Goal: Task Accomplishment & Management: Complete application form

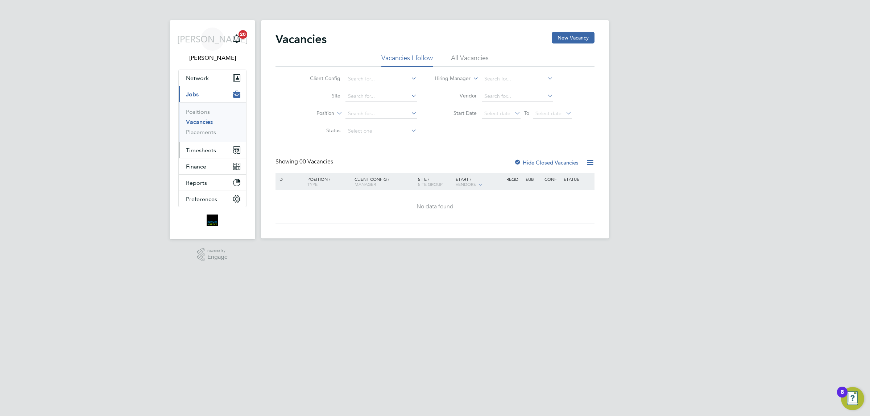
click at [207, 148] on span "Timesheets" at bounding box center [201, 150] width 30 height 7
click at [208, 153] on span "Timesheets" at bounding box center [201, 150] width 30 height 7
click at [210, 129] on link "Timesheets" at bounding box center [201, 128] width 30 height 7
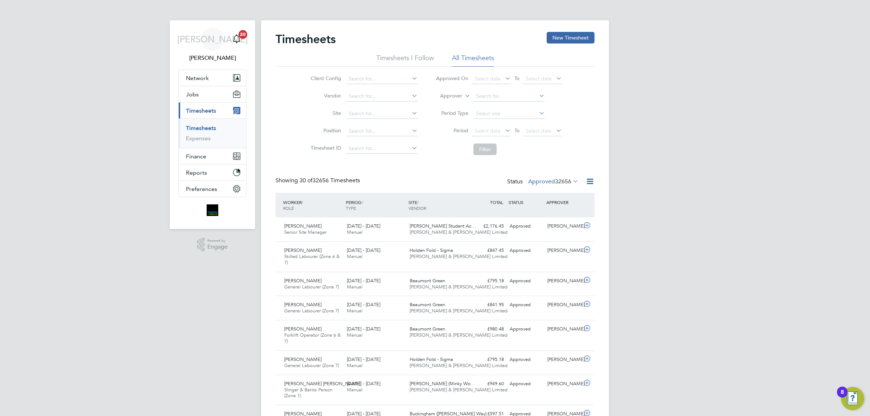
click at [552, 186] on div "Status Approved 32656" at bounding box center [543, 182] width 73 height 10
click at [541, 178] on div "Status Approved 32656" at bounding box center [543, 182] width 73 height 10
click at [561, 180] on span "32656" at bounding box center [563, 181] width 16 height 7
click at [539, 241] on li "Rejected" at bounding box center [540, 242] width 33 height 10
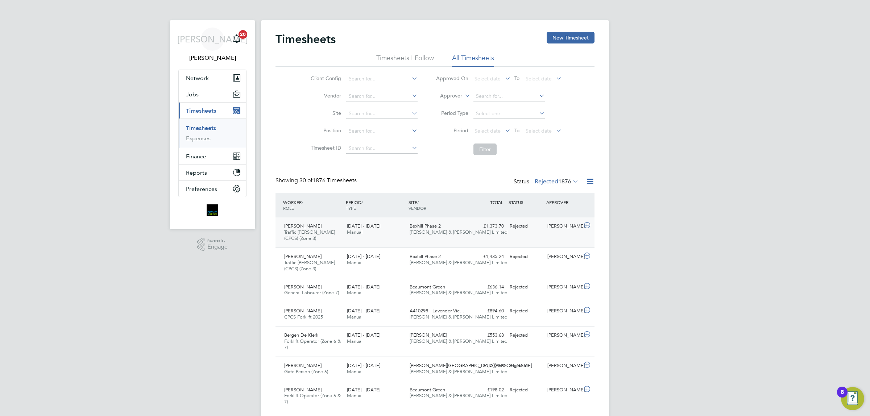
click at [362, 237] on div "[DATE] - [DATE] Manual" at bounding box center [375, 229] width 63 height 18
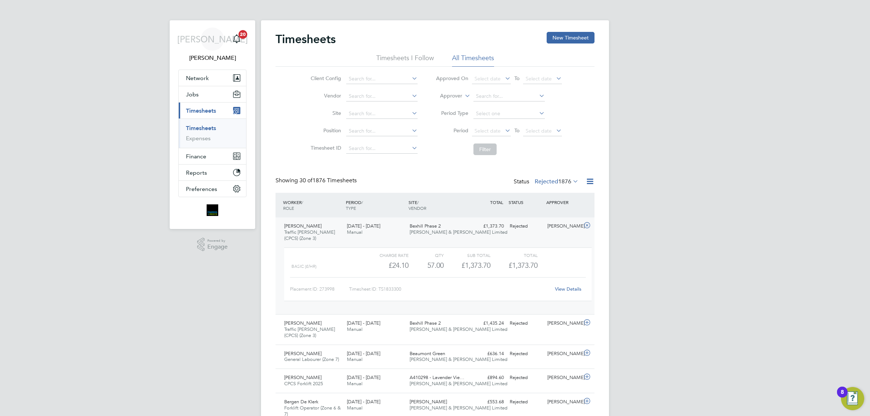
click at [562, 289] on link "View Details" at bounding box center [568, 289] width 26 height 6
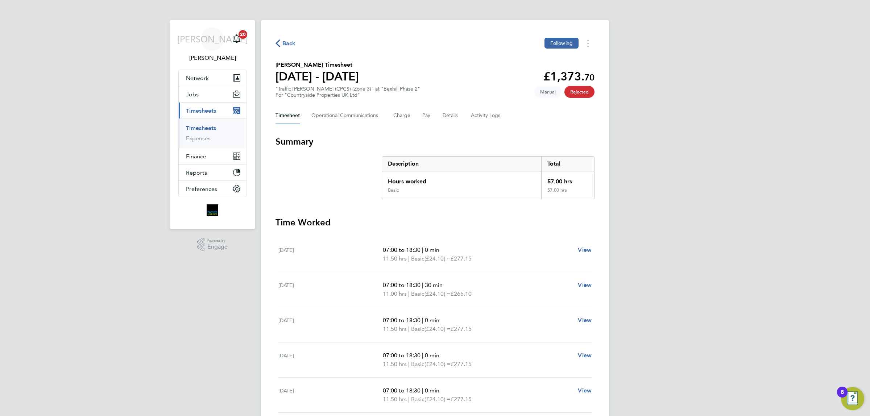
scroll to position [79, 0]
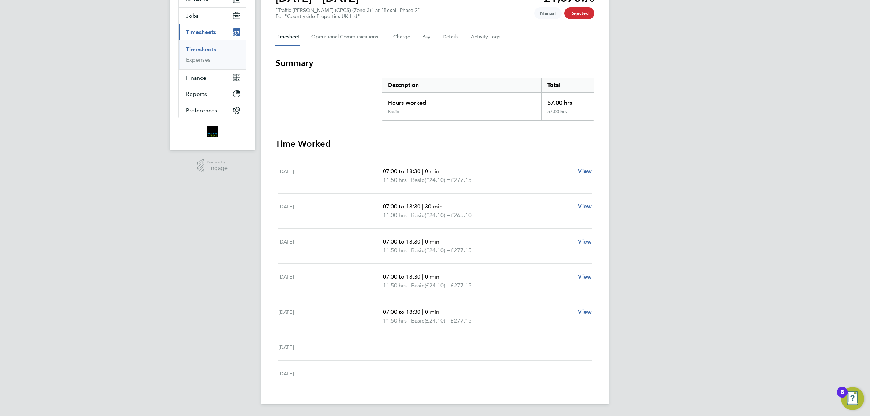
click at [350, 52] on div "Back Following [PERSON_NAME] Timesheet [DATE] - [DATE] £1,373. 70 "Traffic [PER…" at bounding box center [435, 173] width 348 height 463
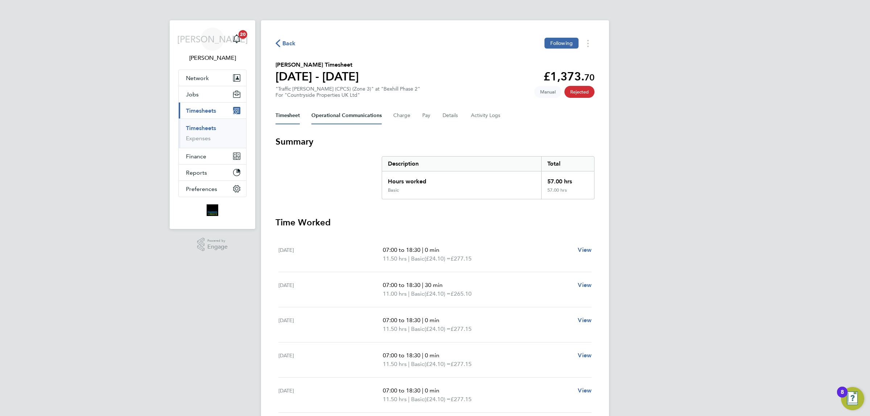
click at [332, 115] on Communications-tab "Operational Communications" at bounding box center [346, 115] width 70 height 17
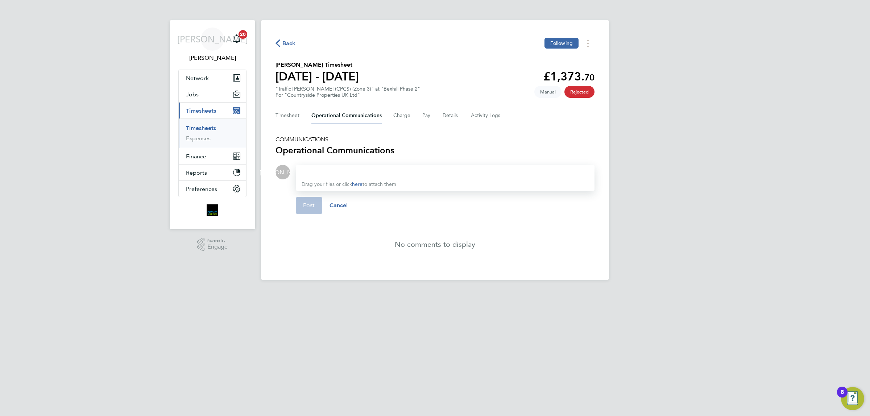
click at [284, 48] on div "Back Following" at bounding box center [434, 43] width 319 height 11
click at [287, 47] on span "Back" at bounding box center [288, 43] width 13 height 9
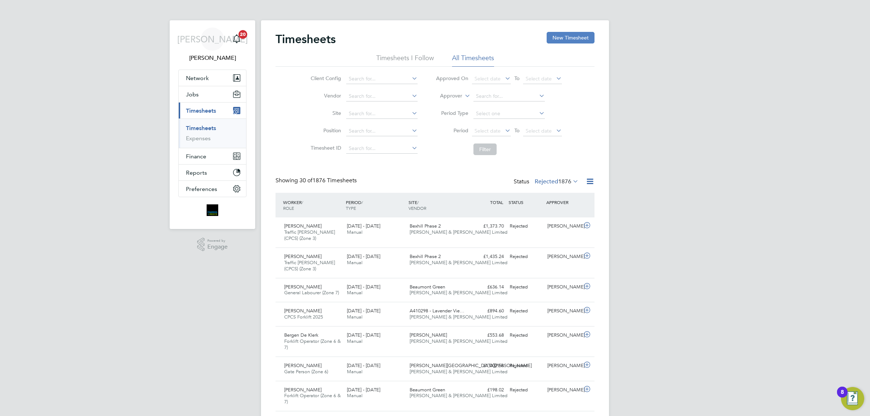
click at [568, 33] on button "New Timesheet" at bounding box center [571, 38] width 48 height 12
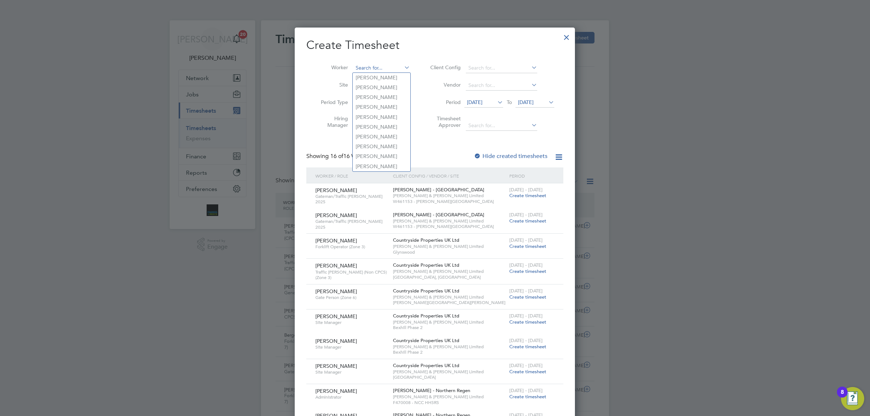
click at [372, 71] on input "sam offei" at bounding box center [381, 68] width 57 height 10
click at [404, 80] on b "Offei" at bounding box center [410, 78] width 12 height 6
type input "[PERSON_NAME]"
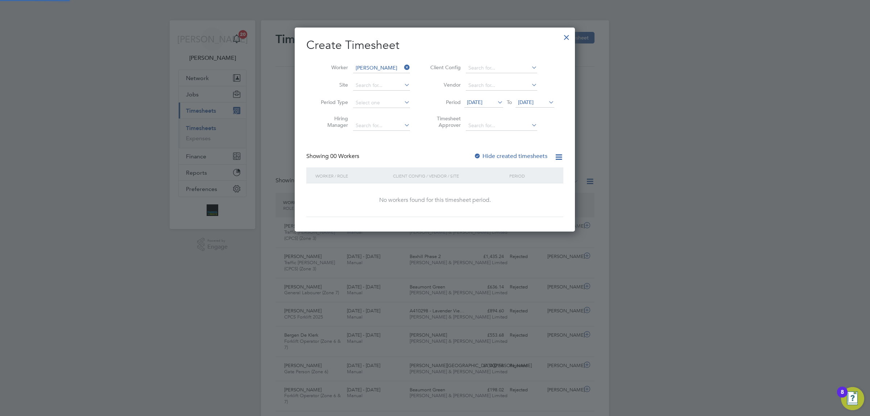
click at [481, 101] on span "19 Sep 2025" at bounding box center [475, 102] width 16 height 7
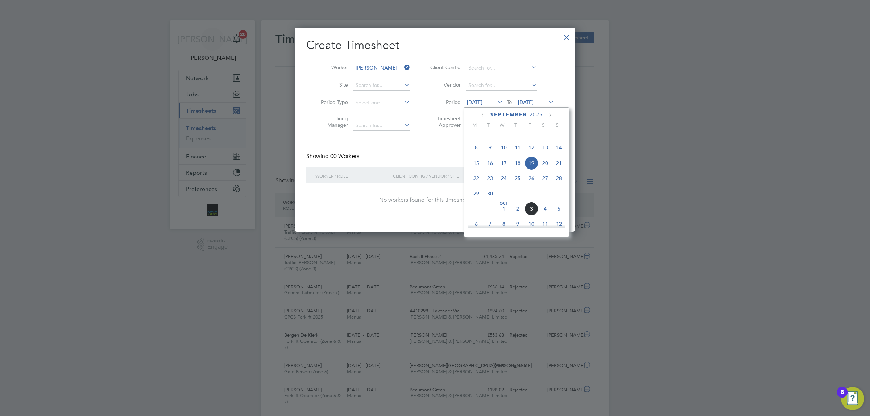
click at [516, 113] on span "September" at bounding box center [508, 115] width 37 height 6
click at [487, 113] on div "October 2025" at bounding box center [517, 114] width 98 height 7
click at [483, 114] on icon at bounding box center [483, 115] width 7 height 8
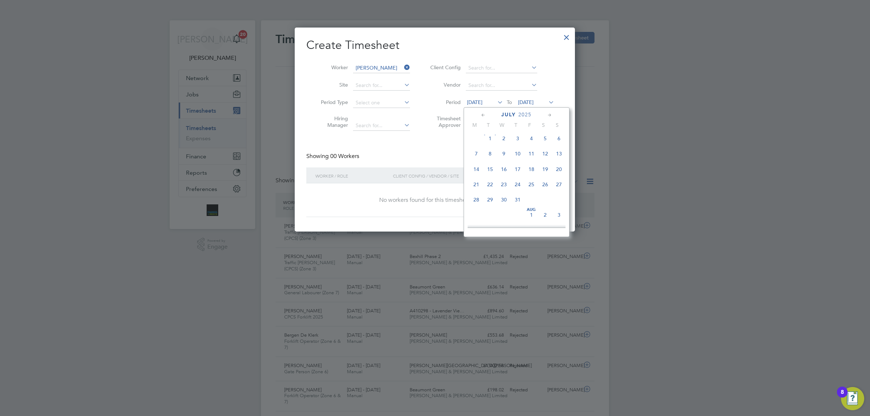
click at [483, 114] on icon at bounding box center [483, 115] width 7 height 8
click at [474, 202] on span "24" at bounding box center [476, 203] width 14 height 14
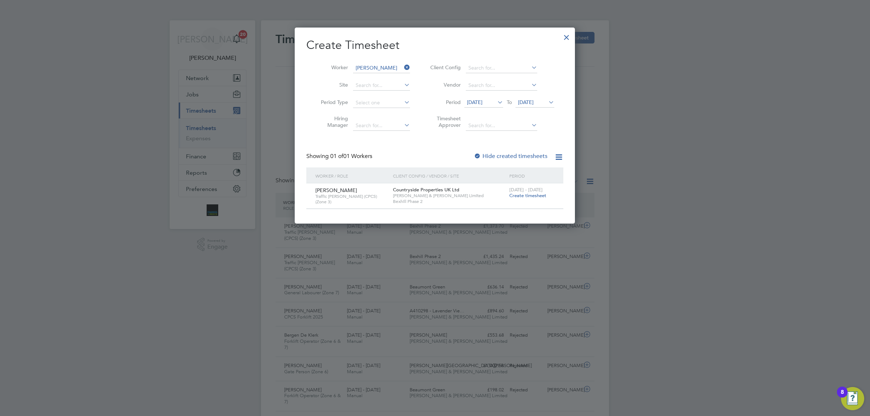
click at [529, 201] on div "31 Mar - 6 Apr 2025 Create timesheet" at bounding box center [531, 193] width 49 height 20
click at [535, 191] on span "[DATE] - [DATE]" at bounding box center [525, 190] width 33 height 6
click at [535, 194] on span "Create timesheet" at bounding box center [527, 195] width 37 height 6
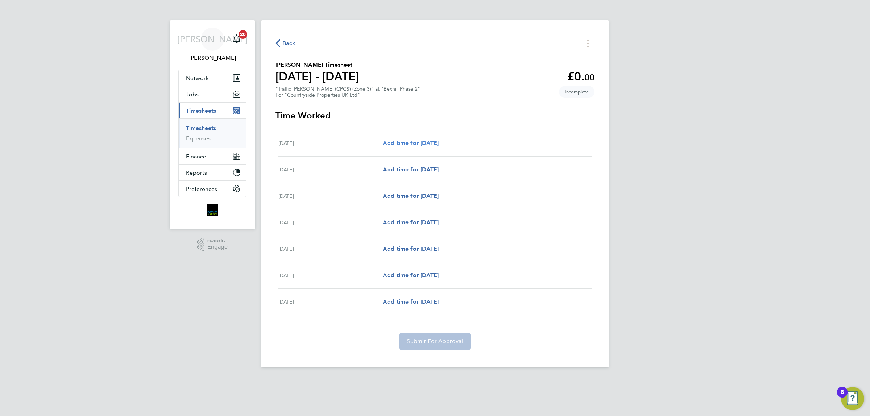
click at [414, 142] on span "Add time for Mon 31 Mar" at bounding box center [411, 143] width 56 height 7
select select "30"
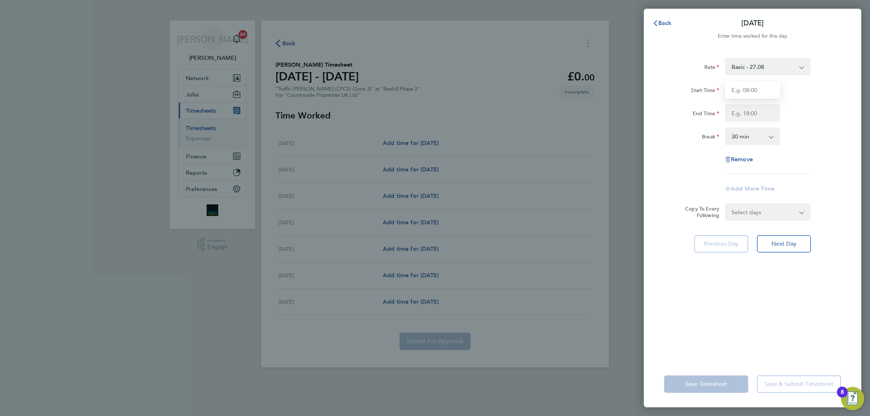
click at [736, 93] on input "Start Time" at bounding box center [752, 89] width 55 height 17
type input "07:30"
click at [742, 112] on input "End Time" at bounding box center [752, 112] width 55 height 17
type input "18:00"
click at [738, 131] on select "0 min 15 min 30 min 45 min 60 min 75 min 90 min" at bounding box center [748, 136] width 45 height 16
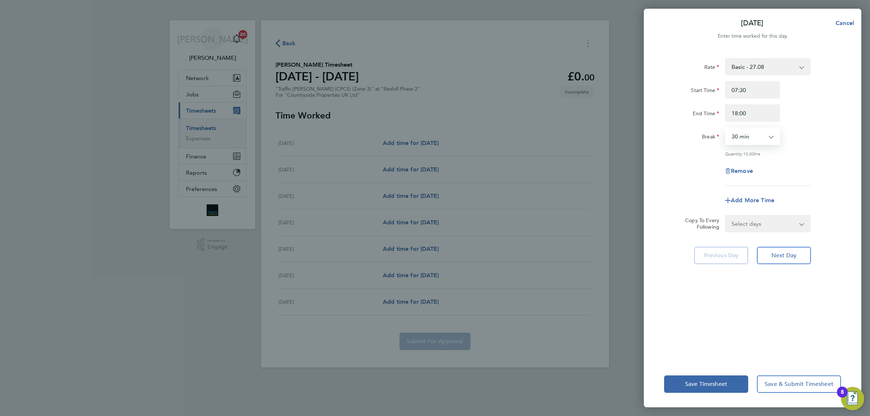
click at [726, 128] on select "0 min 15 min 30 min 45 min 60 min 75 min 90 min" at bounding box center [748, 136] width 45 height 16
click at [759, 129] on select "0 min 15 min 30 min 45 min 60 min 75 min 90 min" at bounding box center [748, 136] width 45 height 16
select select "15"
click at [726, 128] on select "0 min 15 min 30 min 45 min 60 min 75 min 90 min" at bounding box center [748, 136] width 45 height 16
drag, startPoint x: 815, startPoint y: 140, endPoint x: 813, endPoint y: 199, distance: 58.8
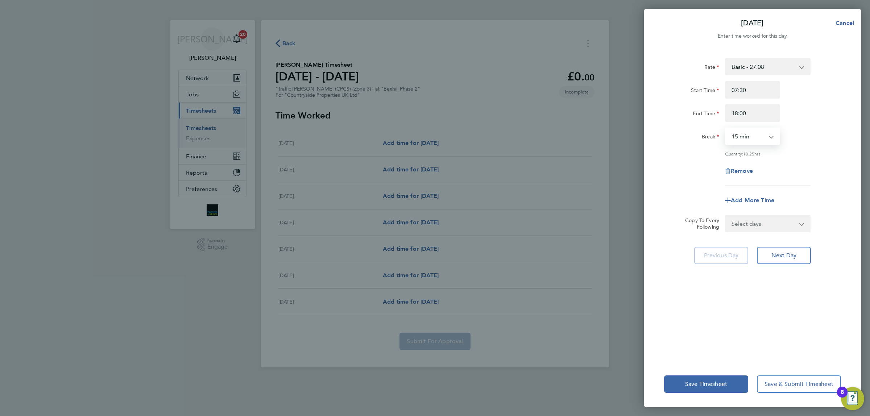
click at [815, 140] on div "Break 0 min 15 min 30 min 45 min 60 min 75 min 90 min" at bounding box center [752, 136] width 183 height 17
click at [783, 226] on select "Select days Day Weekday (Mon-Fri) Weekend (Sat-Sun) Tuesday Wednesday Thursday …" at bounding box center [764, 224] width 76 height 16
select select "WEEKDAY"
click at [726, 216] on select "Select days Day Weekday (Mon-Fri) Weekend (Sat-Sun) Tuesday Wednesday Thursday …" at bounding box center [764, 224] width 76 height 16
select select "2025-04-06"
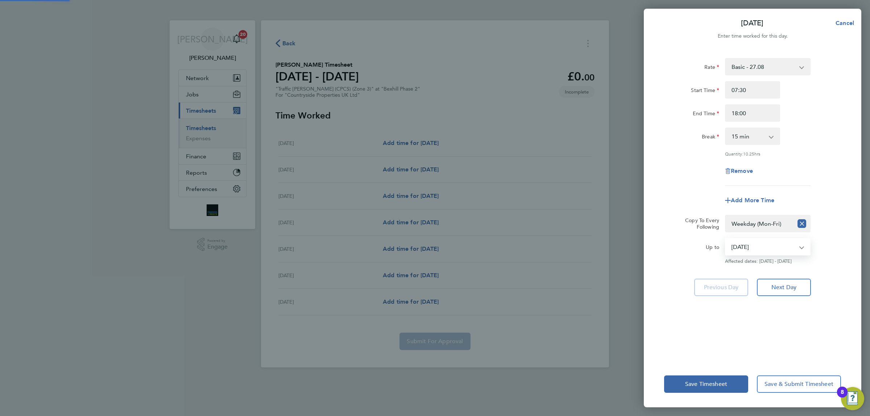
click at [793, 254] on select "01 Apr 2025 02 Apr 2025 03 Apr 2025 04 Apr 2025 05 Apr 2025 06 Apr 2025" at bounding box center [763, 247] width 75 height 16
drag, startPoint x: 836, startPoint y: 246, endPoint x: 811, endPoint y: 256, distance: 26.7
click at [834, 247] on div "Up to 01 Apr 2025 02 Apr 2025 03 Apr 2025 04 Apr 2025 05 Apr 2025 06 Apr 2025 A…" at bounding box center [752, 251] width 183 height 26
click at [736, 385] on button "Save Timesheet" at bounding box center [706, 383] width 84 height 17
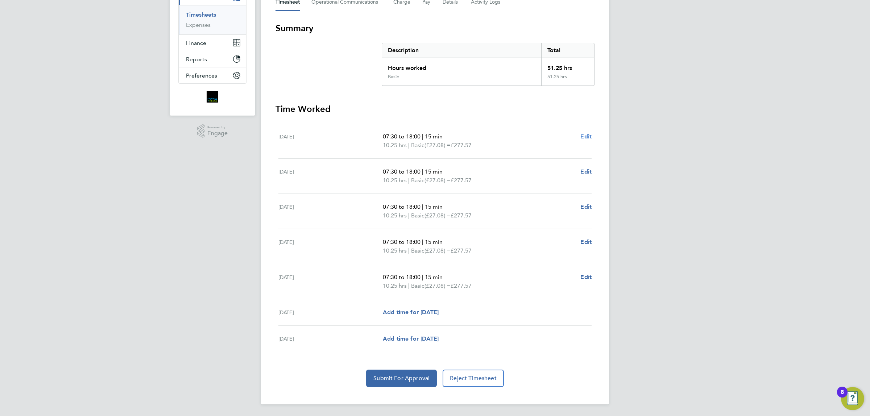
click at [586, 132] on link "Edit" at bounding box center [585, 136] width 11 height 9
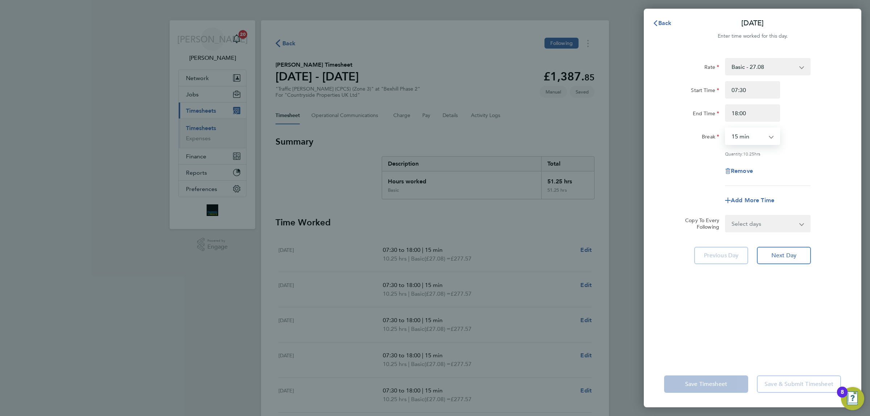
click at [760, 138] on select "0 min 15 min 30 min 45 min 60 min 75 min 90 min" at bounding box center [748, 136] width 45 height 16
select select "0"
click at [726, 128] on select "0 min 15 min 30 min 45 min 60 min 75 min 90 min" at bounding box center [748, 136] width 45 height 16
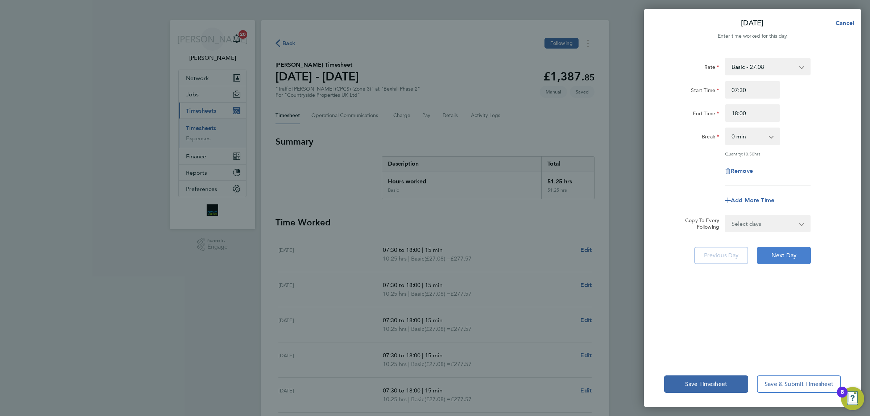
click at [780, 252] on span "Next Day" at bounding box center [783, 255] width 25 height 7
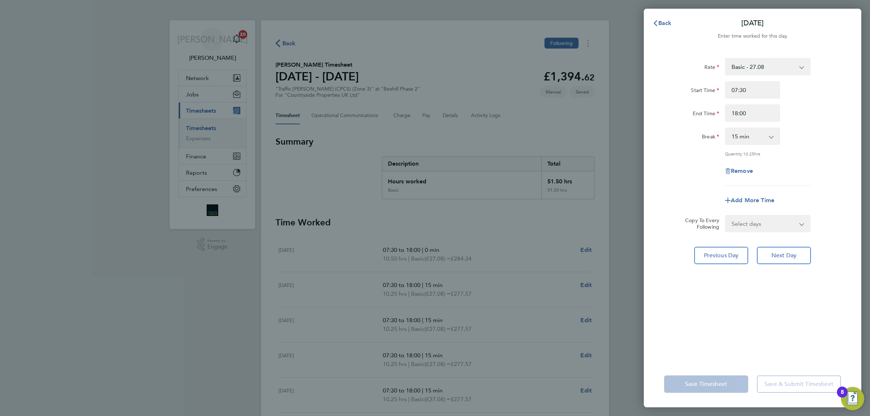
click at [753, 136] on select "0 min 15 min 30 min 45 min 60 min 75 min 90 min" at bounding box center [748, 136] width 45 height 16
select select "0"
click at [726, 128] on select "0 min 15 min 30 min 45 min 60 min 75 min 90 min" at bounding box center [748, 136] width 45 height 16
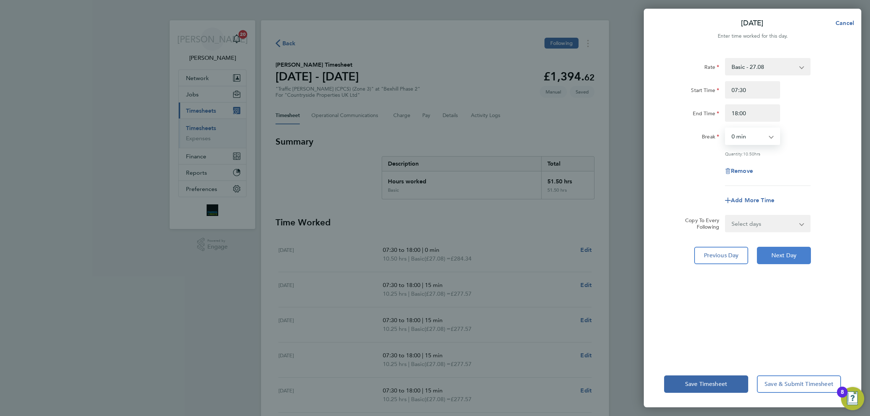
click at [789, 257] on span "Next Day" at bounding box center [783, 255] width 25 height 7
select select "15"
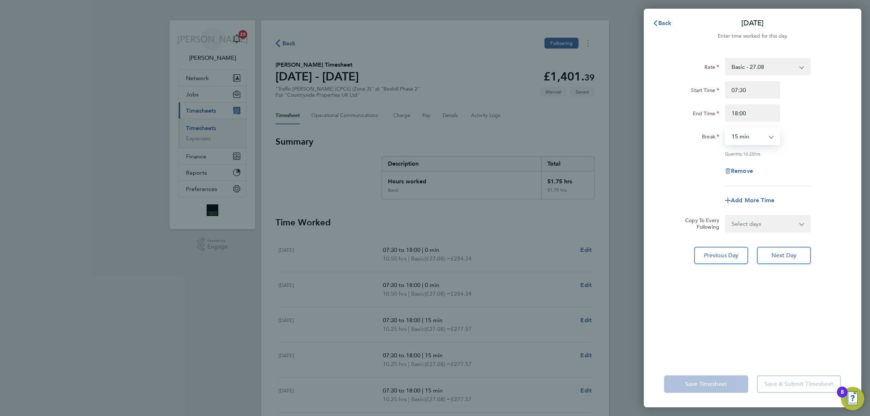
click at [754, 136] on select "0 min 15 min 30 min 45 min 60 min 75 min 90 min" at bounding box center [748, 136] width 45 height 16
select select "0"
click at [726, 128] on select "0 min 15 min 30 min 45 min 60 min 75 min 90 min" at bounding box center [748, 136] width 45 height 16
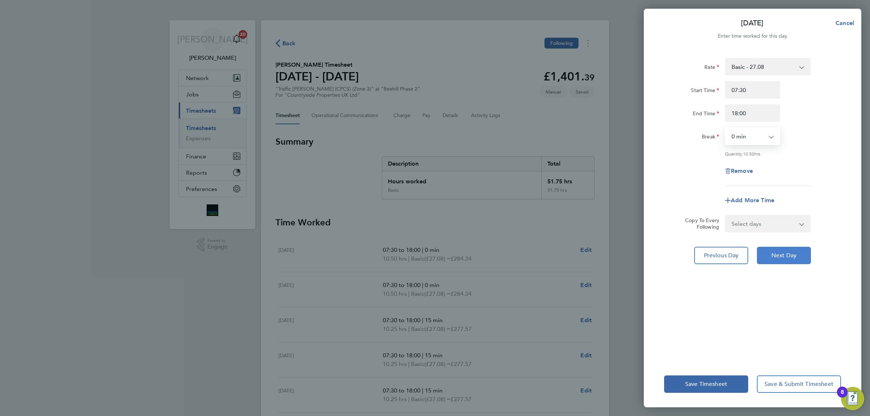
click at [785, 255] on span "Next Day" at bounding box center [783, 255] width 25 height 7
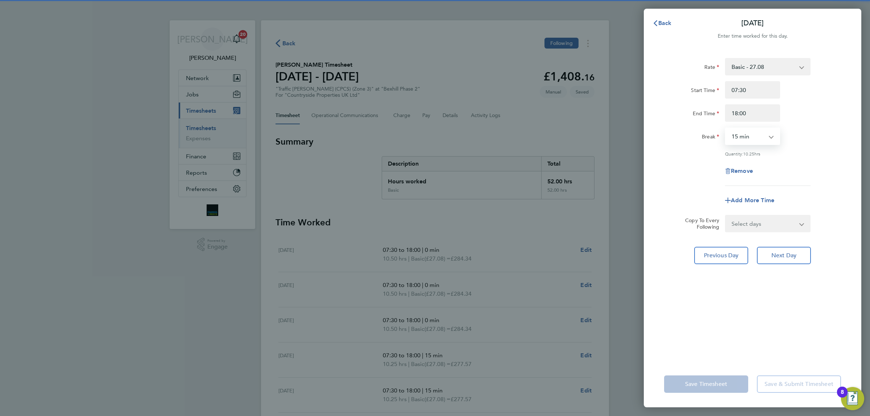
click at [756, 138] on select "0 min 15 min 30 min 45 min 60 min 75 min 90 min" at bounding box center [748, 136] width 45 height 16
select select "0"
click at [726, 128] on select "0 min 15 min 30 min 45 min 60 min 75 min 90 min" at bounding box center [748, 136] width 45 height 16
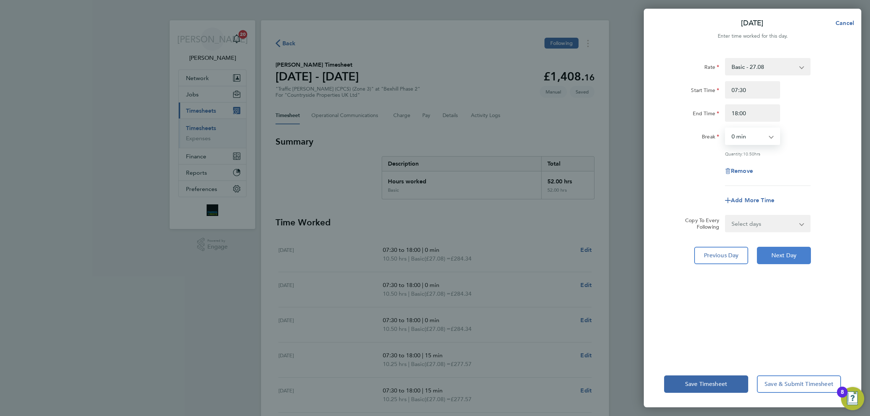
click at [787, 256] on span "Next Day" at bounding box center [783, 255] width 25 height 7
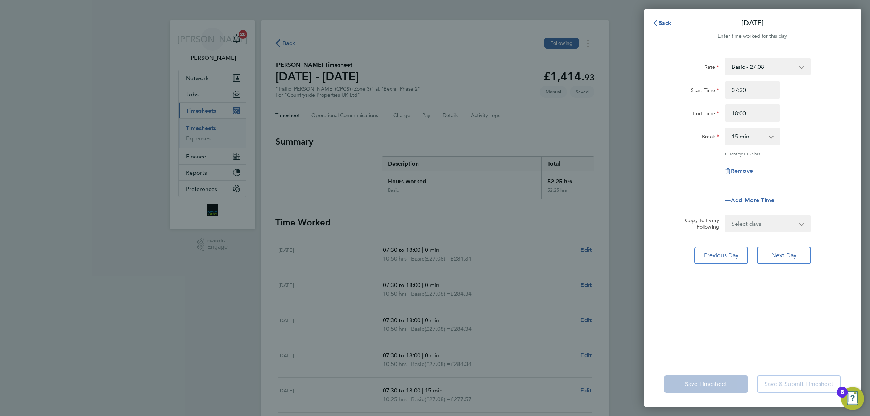
click at [740, 138] on select "0 min 15 min 30 min 45 min 60 min 75 min 90 min" at bounding box center [748, 136] width 45 height 16
select select "0"
click at [726, 128] on select "0 min 15 min 30 min 45 min 60 min 75 min 90 min" at bounding box center [748, 136] width 45 height 16
click at [749, 109] on input "18:00" at bounding box center [752, 112] width 55 height 17
type input "18:30"
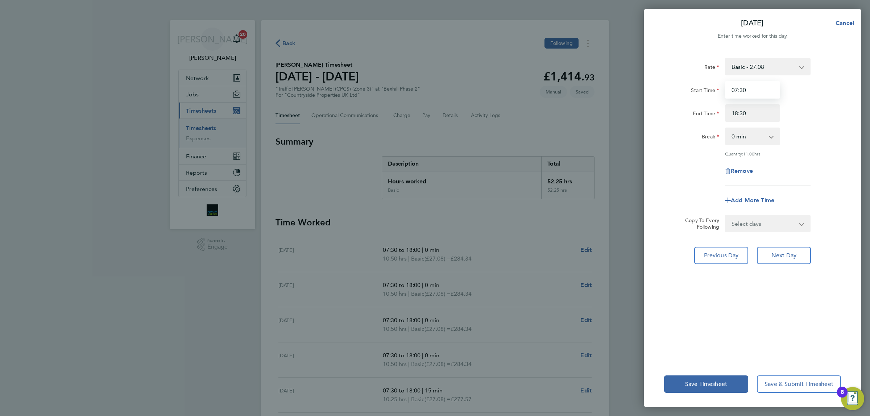
click at [756, 90] on input "07:30" at bounding box center [752, 89] width 55 height 17
click at [798, 250] on button "Next Day" at bounding box center [784, 255] width 54 height 17
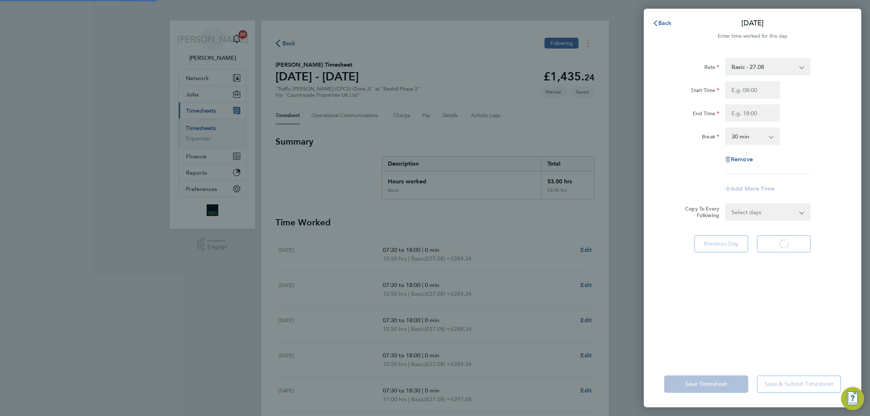
select select "30"
click at [667, 22] on span "Back" at bounding box center [664, 23] width 13 height 7
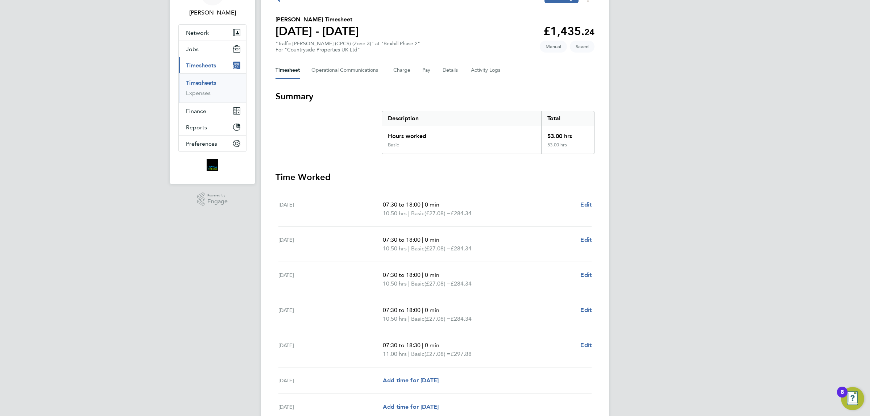
scroll to position [114, 0]
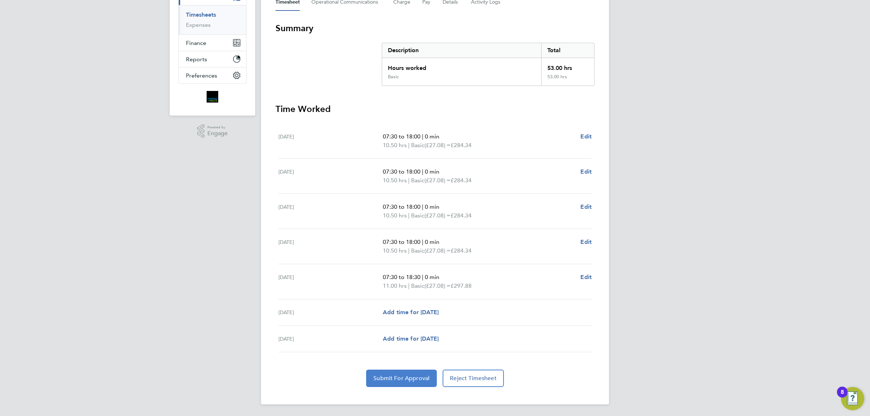
click at [415, 386] on button "Submit For Approval" at bounding box center [401, 378] width 71 height 17
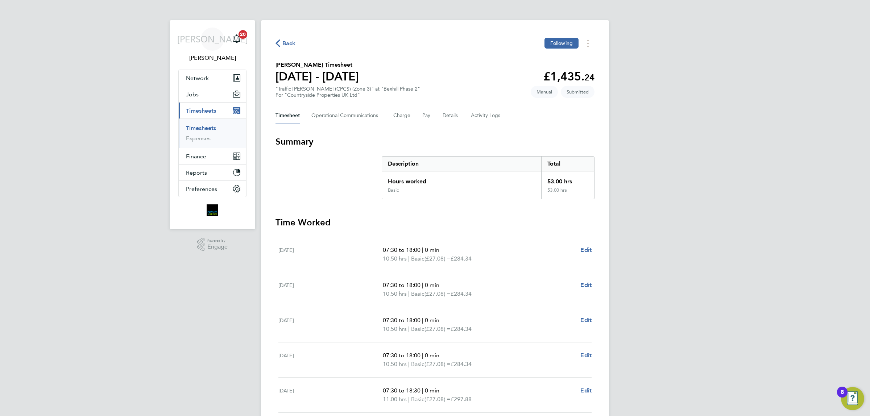
click at [287, 44] on span "Back" at bounding box center [288, 43] width 13 height 9
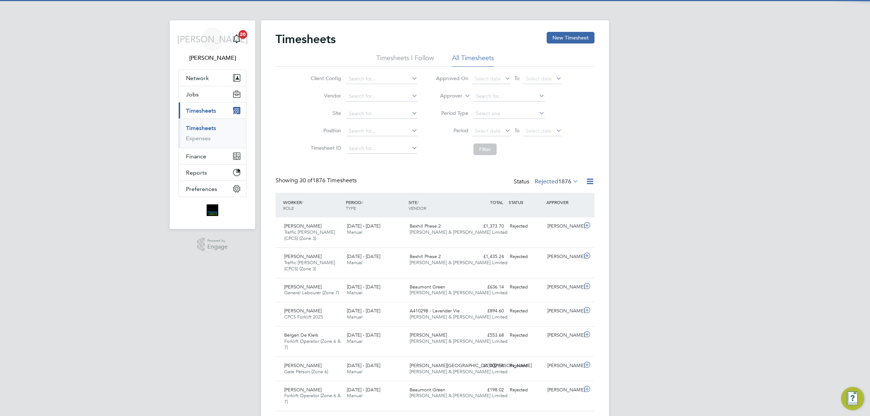
scroll to position [18, 63]
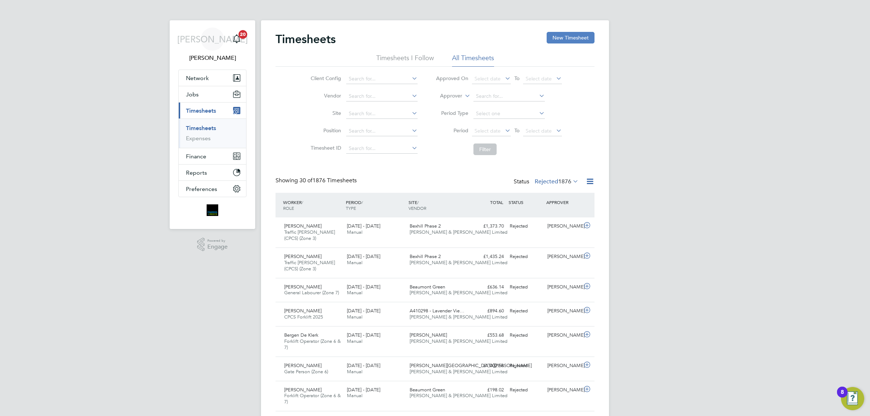
click at [566, 41] on button "New Timesheet" at bounding box center [571, 38] width 48 height 12
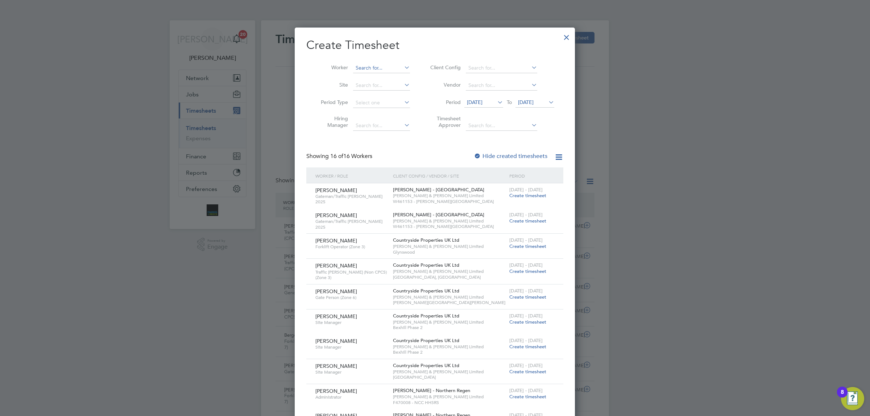
click at [392, 64] on input at bounding box center [381, 68] width 57 height 10
click at [397, 75] on b "Newso" at bounding box center [405, 78] width 16 height 6
type input "[PERSON_NAME]"
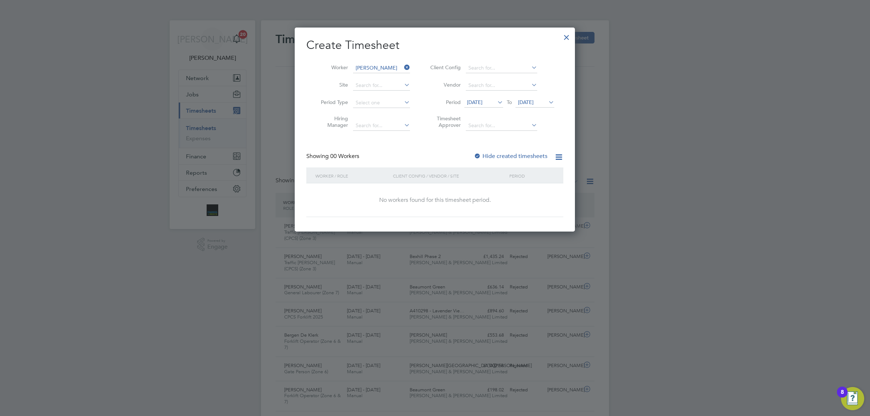
click at [489, 153] on label "Hide created timesheets" at bounding box center [511, 156] width 74 height 7
click at [533, 103] on span "26 Sep 2025" at bounding box center [526, 102] width 16 height 7
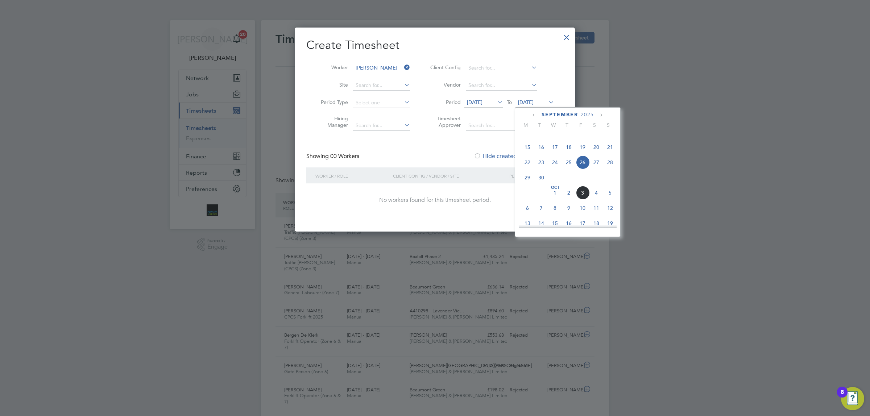
click at [479, 98] on span "19 Sep 2025" at bounding box center [483, 103] width 39 height 10
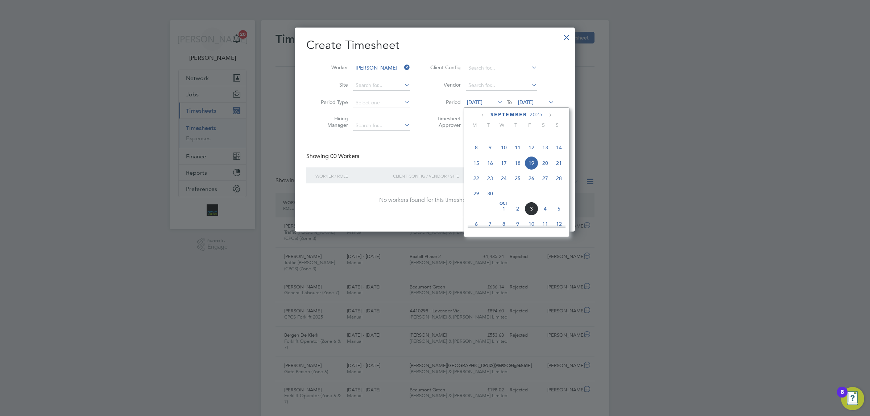
click at [482, 100] on span "19 Sep 2025" at bounding box center [475, 102] width 16 height 7
click at [483, 111] on div "September 2025 M T W T F S S Jun 1 2 3 4 5 6 7 8 9 10 11 12 13 14 15 16 17 18 1…" at bounding box center [517, 172] width 106 height 130
click at [484, 112] on icon at bounding box center [483, 115] width 7 height 8
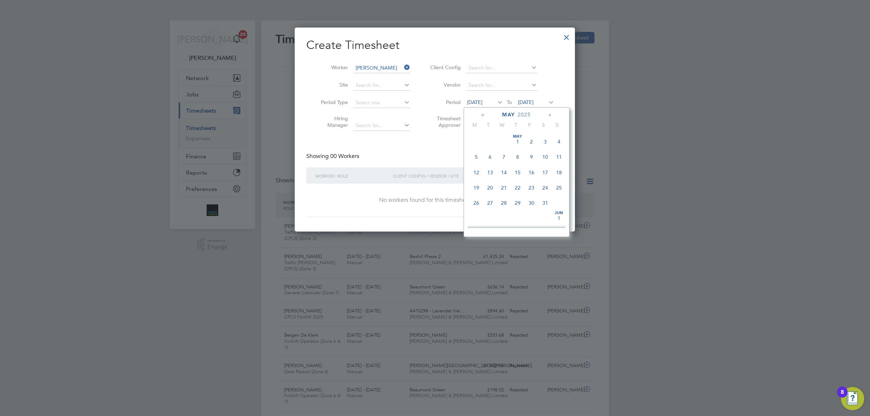
click at [484, 112] on icon at bounding box center [483, 115] width 7 height 8
click at [474, 158] on span "3" at bounding box center [476, 157] width 14 height 14
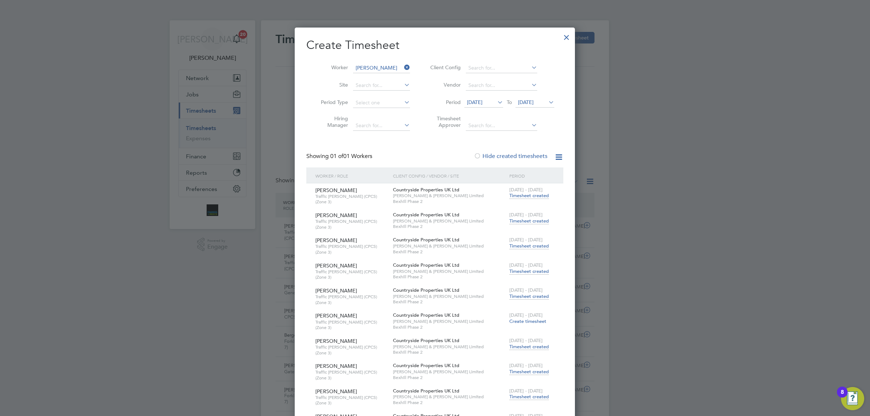
click at [533, 103] on span "26 Sep 2025" at bounding box center [526, 102] width 16 height 7
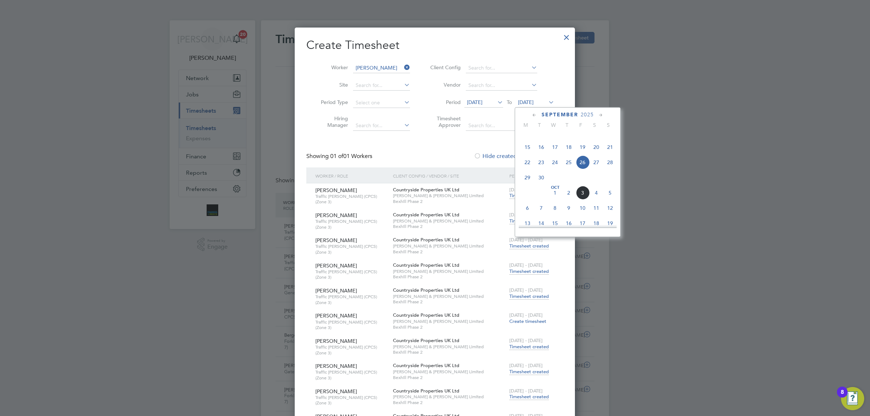
click at [609, 138] on span "14" at bounding box center [610, 132] width 14 height 14
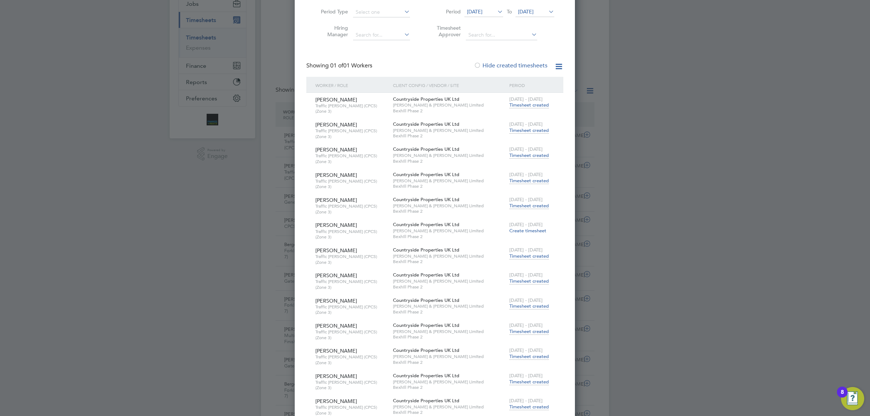
click at [488, 67] on label "Hide created timesheets" at bounding box center [511, 65] width 74 height 7
click at [478, 64] on div at bounding box center [477, 65] width 7 height 7
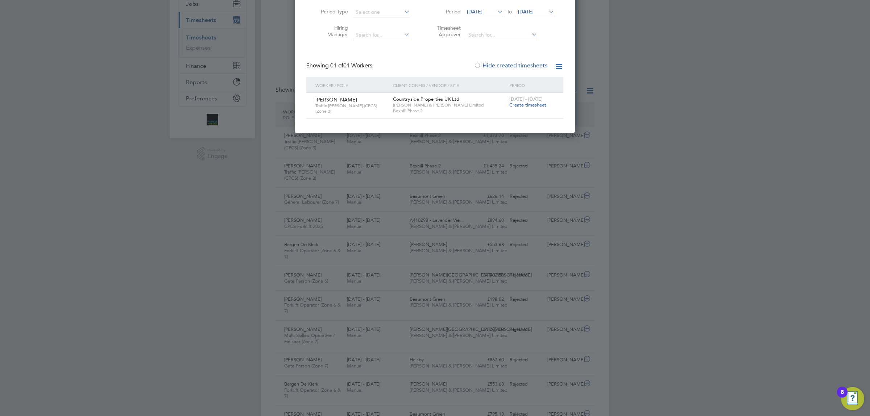
click at [526, 100] on span "[DATE] - [DATE]" at bounding box center [525, 99] width 33 height 6
click at [527, 106] on span "Create timesheet" at bounding box center [527, 105] width 37 height 6
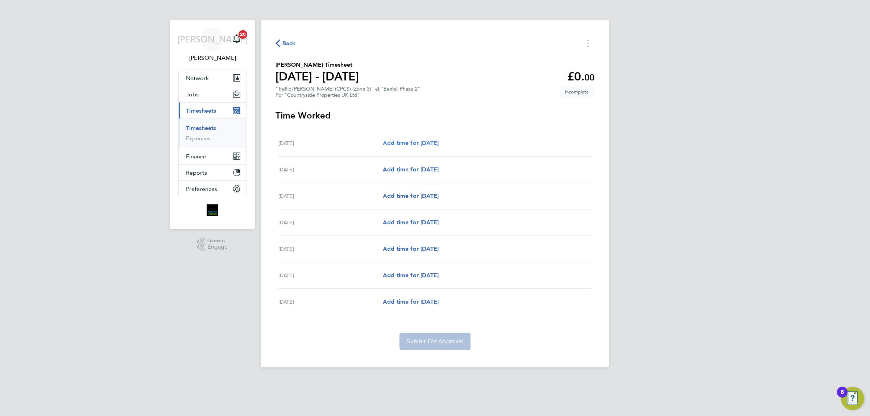
click at [421, 143] on span "Add time for Mon 07 Apr" at bounding box center [411, 143] width 56 height 7
select select "30"
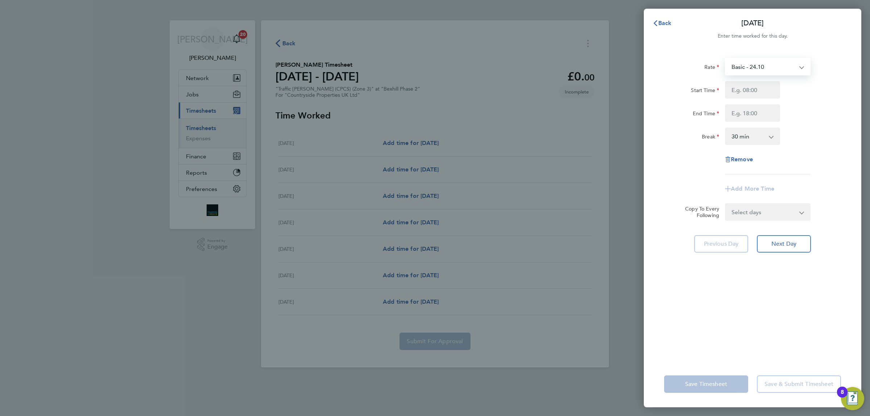
click at [780, 63] on select "Basic - 24.10" at bounding box center [763, 67] width 75 height 16
click at [758, 89] on input "Start Time" at bounding box center [752, 89] width 55 height 17
type input "07:30"
click at [748, 108] on input "End Time" at bounding box center [752, 112] width 55 height 17
type input "19:00"
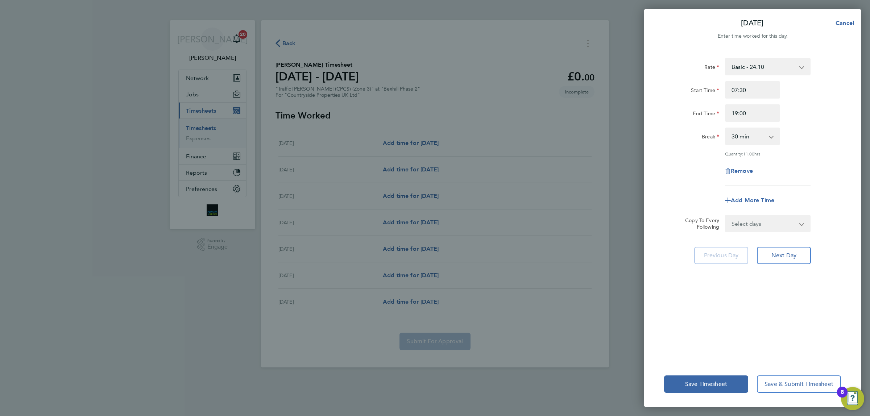
click at [805, 162] on div "Remove" at bounding box center [752, 170] width 183 height 17
click at [780, 225] on select "Select days Day Weekday (Mon-Fri) Weekend (Sat-Sun) Tuesday Wednesday Thursday …" at bounding box center [764, 224] width 76 height 16
select select "WEEKDAY"
click at [726, 216] on select "Select days Day Weekday (Mon-Fri) Weekend (Sat-Sun) Tuesday Wednesday Thursday …" at bounding box center [764, 224] width 76 height 16
select select "2025-04-13"
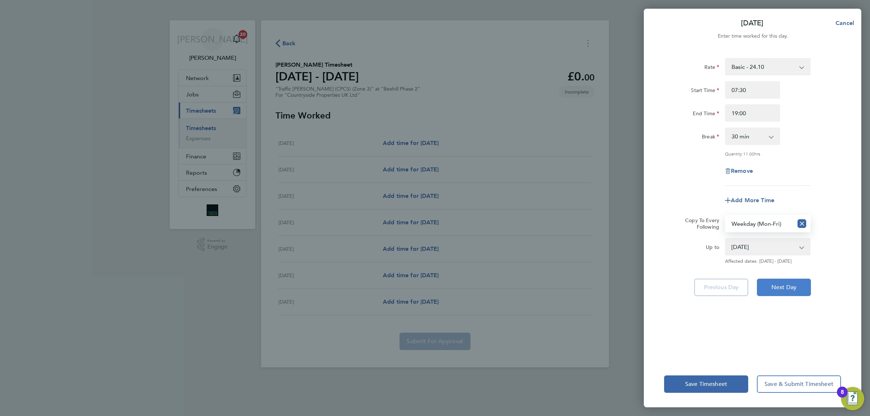
click at [785, 286] on span "Next Day" at bounding box center [783, 287] width 25 height 7
select select "30"
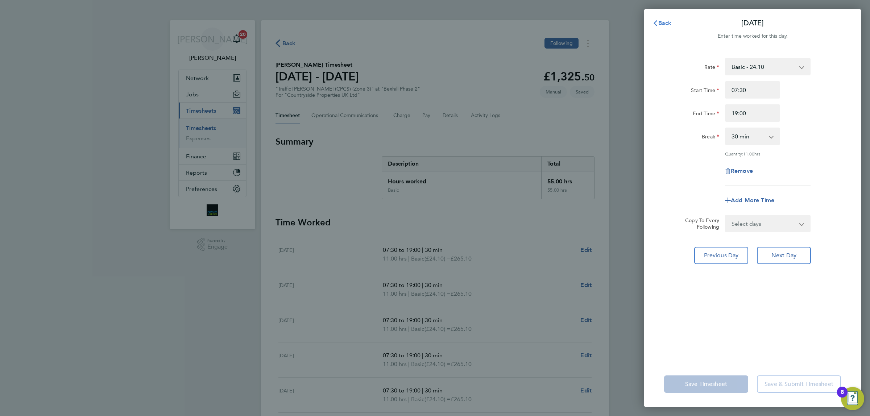
click at [672, 21] on button "Back" at bounding box center [662, 23] width 34 height 14
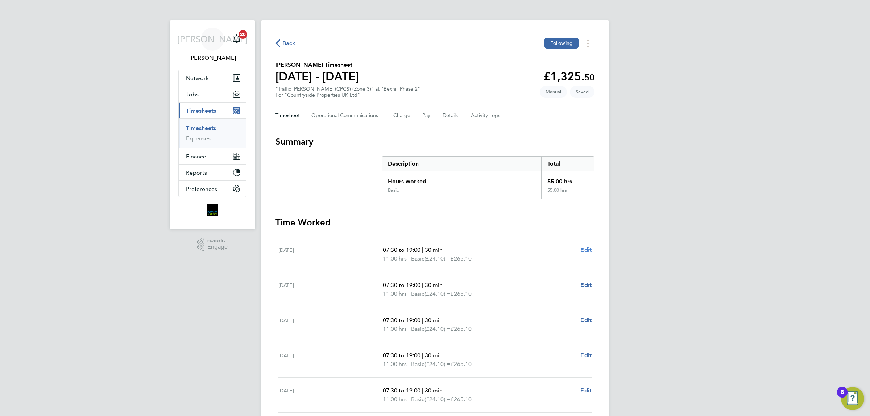
click at [581, 247] on span "Edit" at bounding box center [585, 249] width 11 height 7
select select "30"
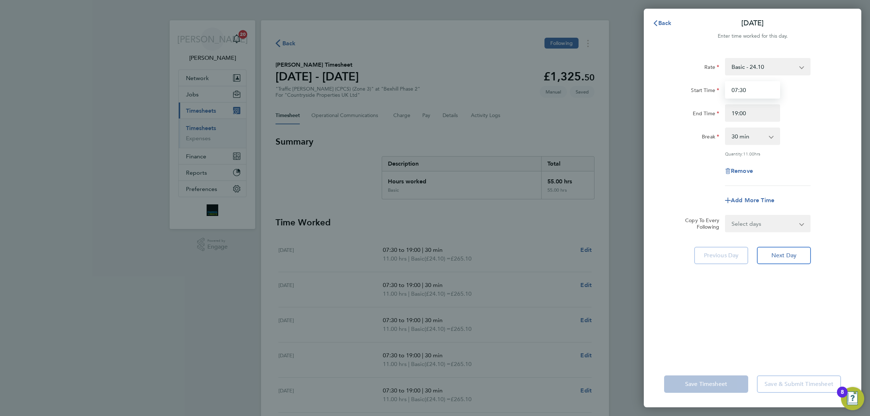
click at [754, 94] on input "07:30" at bounding box center [752, 89] width 55 height 17
type input "07:0"
click at [824, 153] on div "Quantity: 11.00 hrs" at bounding box center [752, 154] width 183 height 6
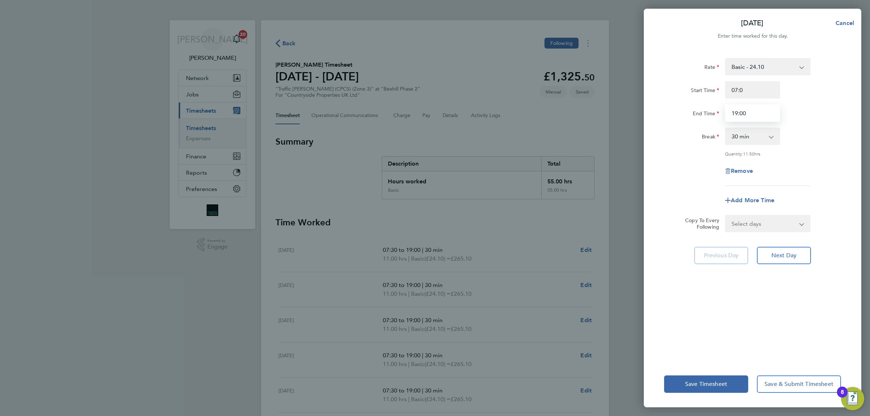
click at [758, 120] on input "19:00" at bounding box center [752, 112] width 55 height 17
click at [794, 252] on span "Next Day" at bounding box center [783, 255] width 25 height 7
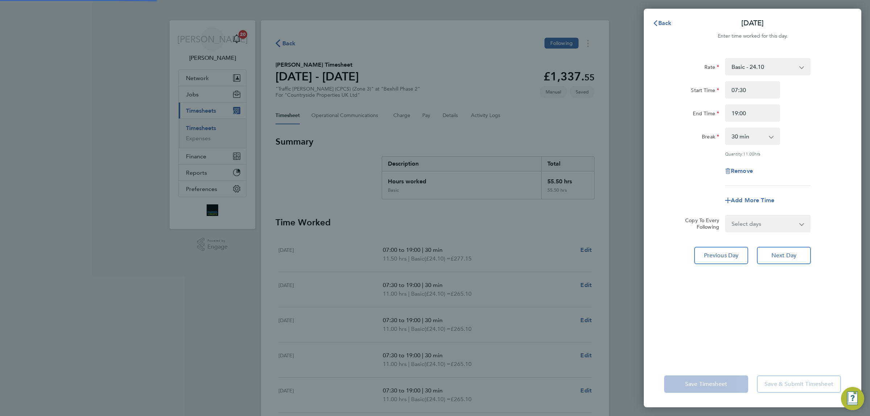
click at [764, 136] on select "0 min 15 min 30 min 45 min 60 min 75 min 90 min" at bounding box center [748, 136] width 45 height 16
select select "0"
click at [726, 128] on select "0 min 15 min 30 min 45 min 60 min 75 min 90 min" at bounding box center [748, 136] width 45 height 16
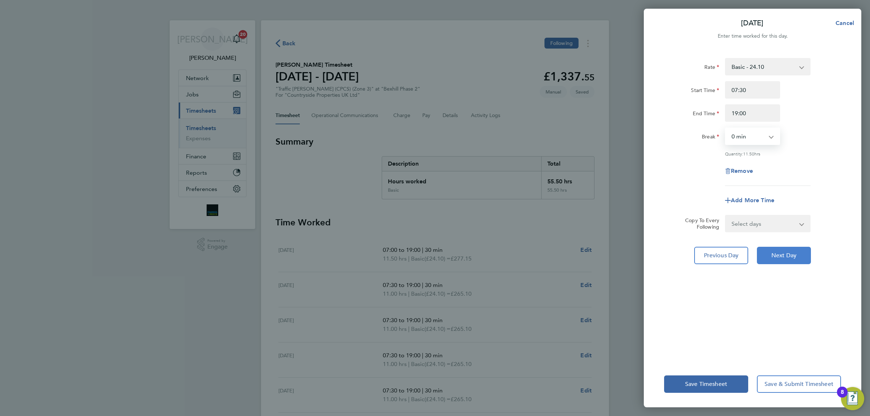
click at [792, 254] on span "Next Day" at bounding box center [783, 255] width 25 height 7
select select "30"
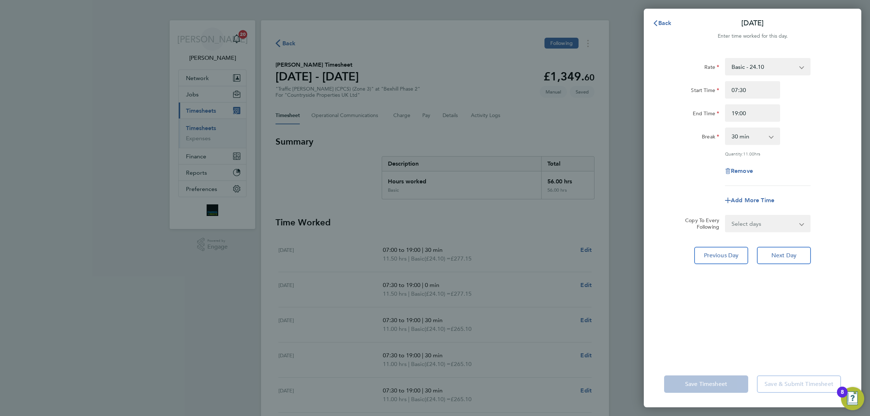
click at [761, 135] on select "0 min 15 min 30 min 45 min 60 min 75 min 90 min" at bounding box center [748, 136] width 45 height 16
select select "0"
click at [726, 128] on select "0 min 15 min 30 min 45 min 60 min 75 min 90 min" at bounding box center [748, 136] width 45 height 16
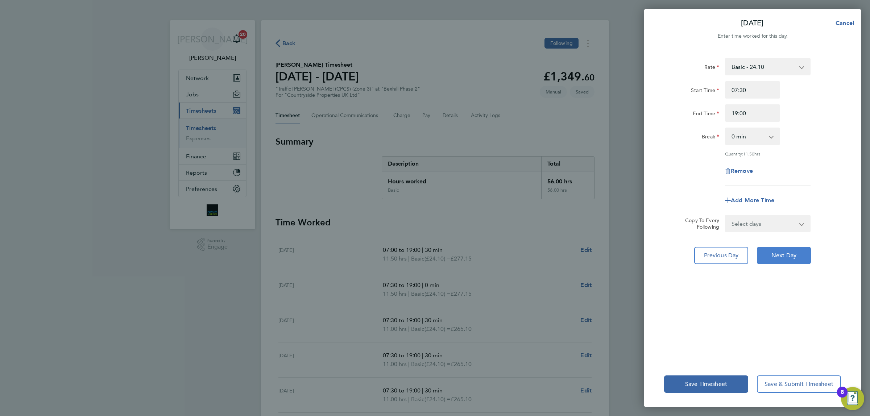
click at [785, 254] on span "Next Day" at bounding box center [783, 255] width 25 height 7
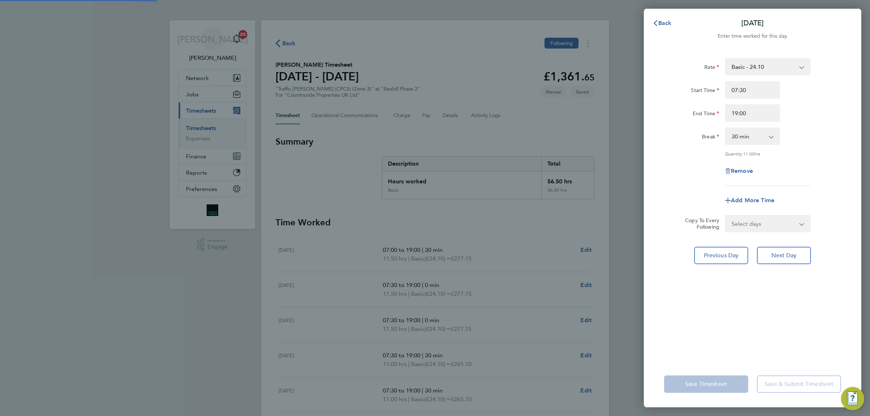
click at [756, 134] on select "0 min 15 min 30 min 45 min 60 min 75 min 90 min" at bounding box center [748, 136] width 45 height 16
select select "0"
click at [726, 128] on select "0 min 15 min 30 min 45 min 60 min 75 min 90 min" at bounding box center [748, 136] width 45 height 16
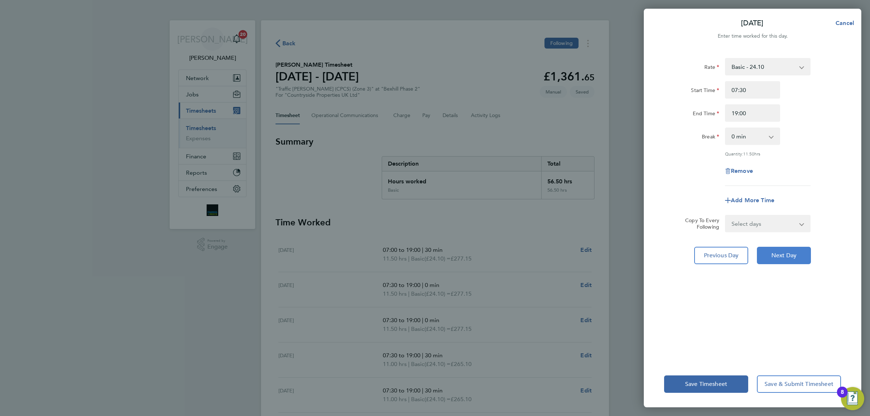
click at [802, 262] on button "Next Day" at bounding box center [784, 255] width 54 height 17
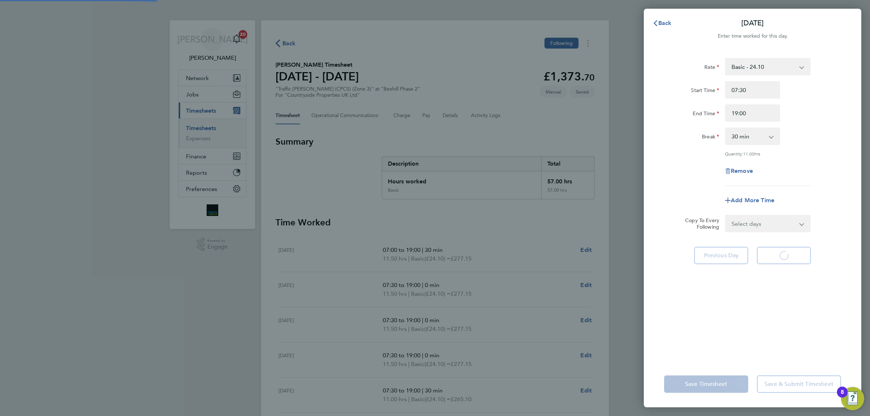
select select "30"
click at [677, 24] on button "Back" at bounding box center [662, 23] width 34 height 14
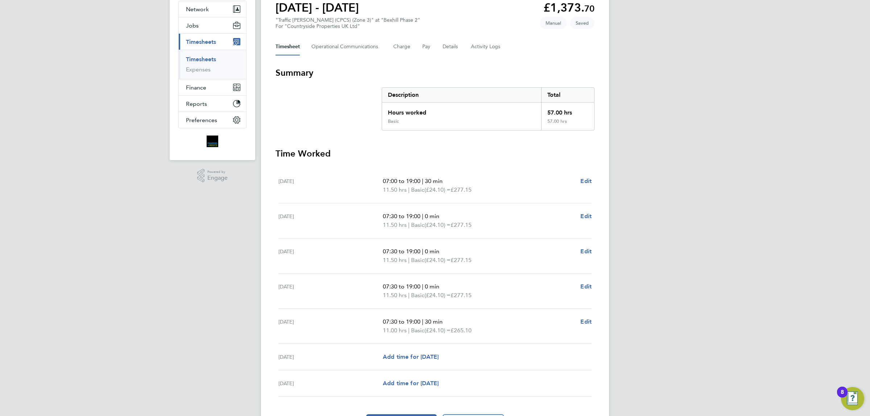
scroll to position [114, 0]
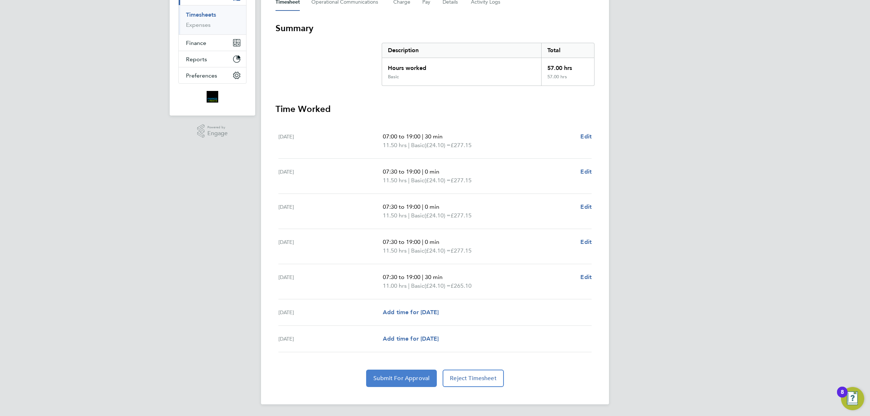
click at [429, 380] on span "Submit For Approval" at bounding box center [401, 378] width 56 height 7
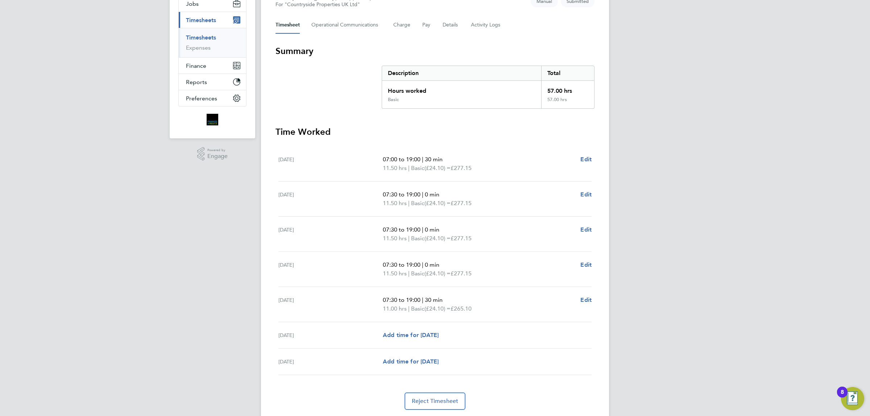
scroll to position [0, 0]
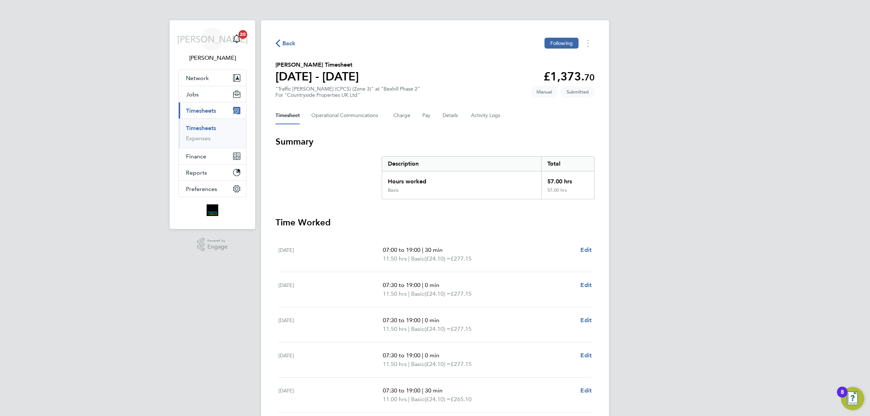
drag, startPoint x: 689, startPoint y: 98, endPoint x: 717, endPoint y: 111, distance: 30.2
click at [700, 104] on div "JA Jordan Alaezihe Notifications 20 Applications: Network Team Members Business…" at bounding box center [435, 264] width 870 height 529
click at [622, 238] on div "JA Jordan Alaezihe Notifications 20 Applications: Network Team Members Business…" at bounding box center [435, 264] width 870 height 529
click at [490, 111] on Logs-tab "Activity Logs" at bounding box center [486, 115] width 30 height 17
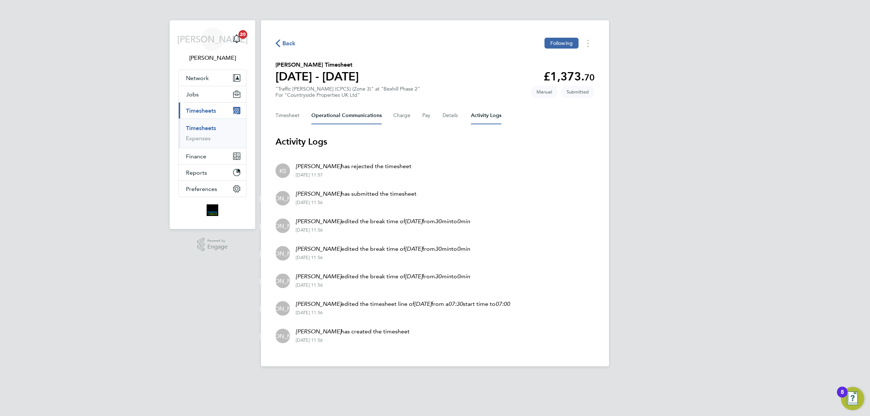
click at [362, 119] on Communications-tab "Operational Communications" at bounding box center [346, 115] width 70 height 17
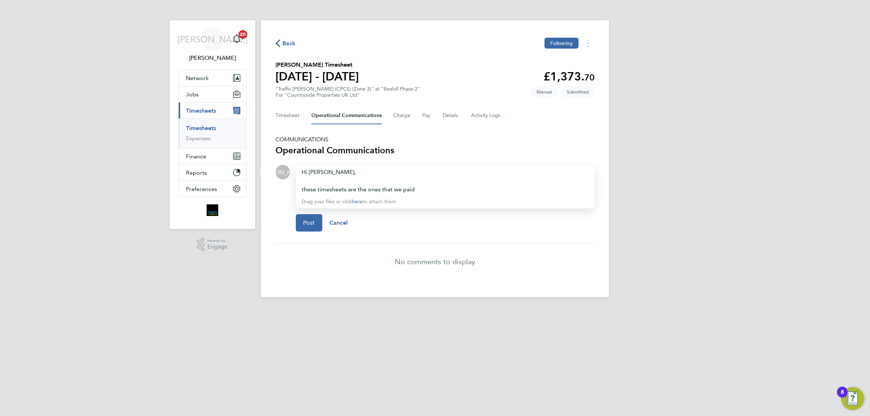
click at [424, 190] on div "these timesheets are the ones that we paid" at bounding box center [445, 189] width 287 height 9
drag, startPoint x: 421, startPoint y: 190, endPoint x: 290, endPoint y: 162, distance: 134.3
click at [290, 162] on section "COMMUNICATIONS Operational Communications JA Drop your files here Supported fil…" at bounding box center [434, 208] width 319 height 144
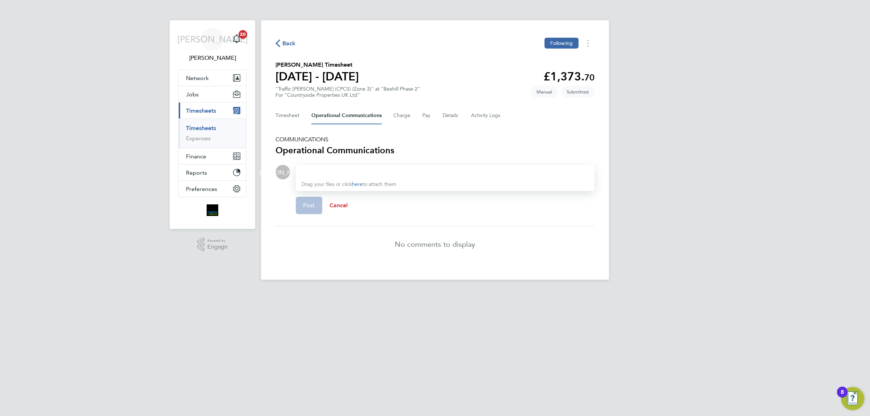
click at [342, 207] on span "Cancel" at bounding box center [338, 205] width 18 height 7
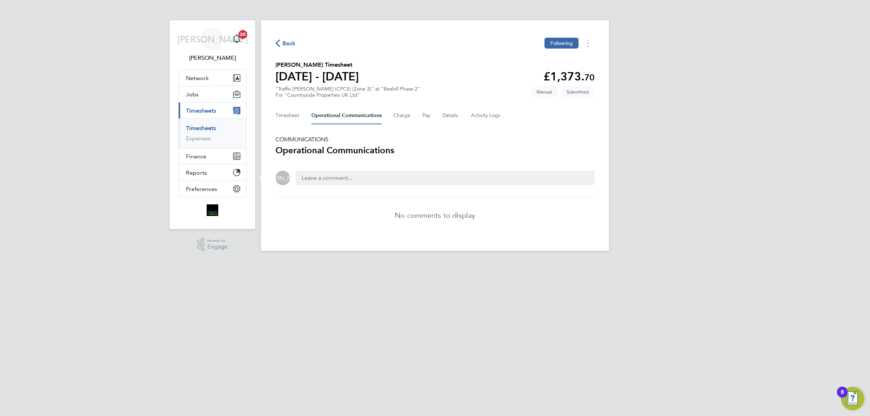
click at [291, 39] on span "Back" at bounding box center [288, 43] width 13 height 9
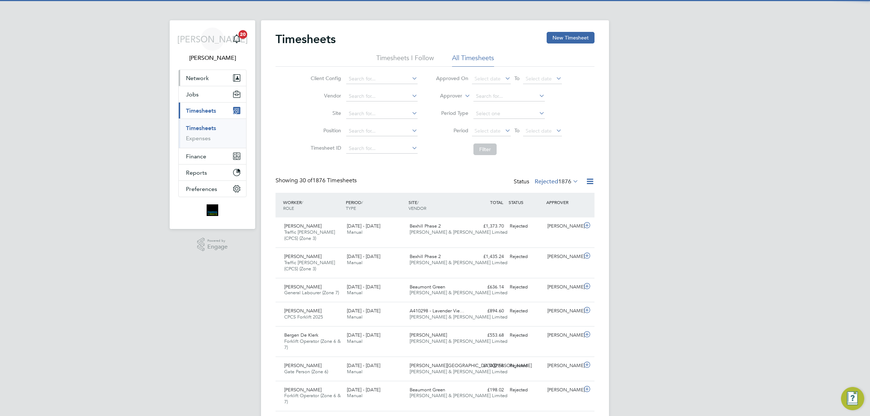
scroll to position [18, 63]
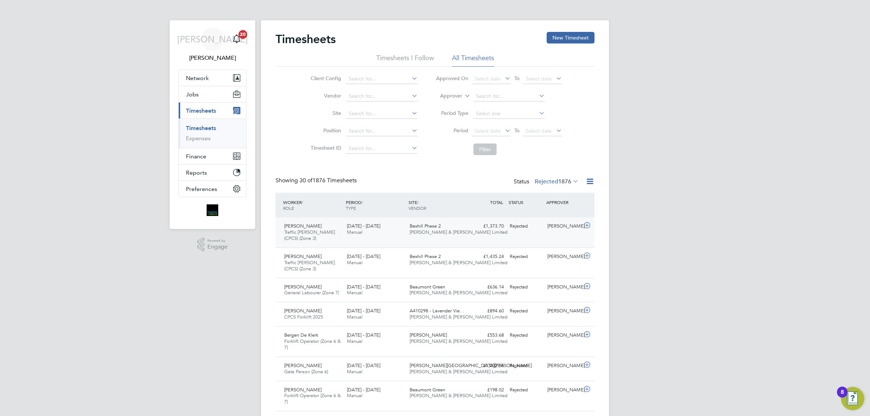
click at [454, 222] on div "Bexhill Phase 2 Fawkes & Reece Limited" at bounding box center [438, 229] width 63 height 18
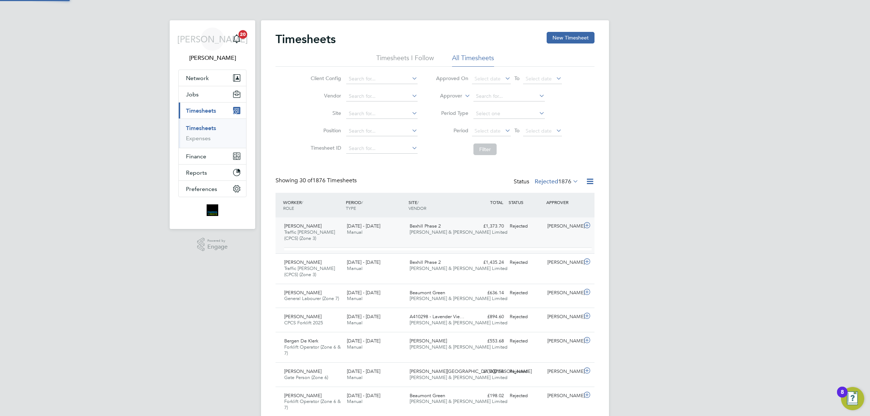
click at [472, 222] on div "£1,373.70 Rejected" at bounding box center [488, 226] width 38 height 12
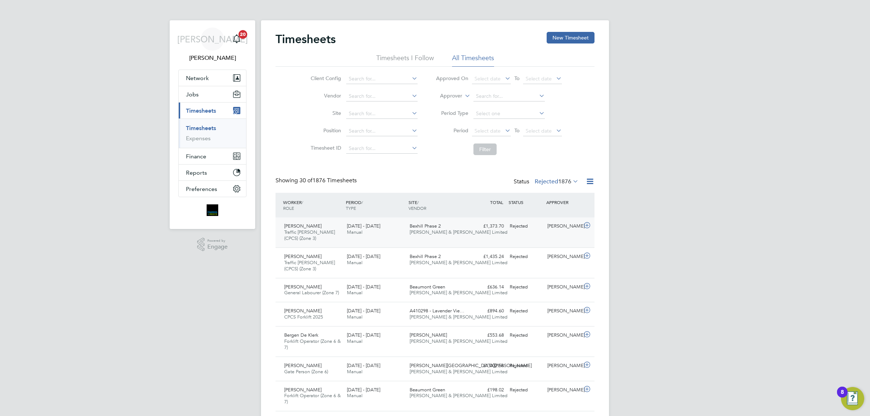
click at [561, 232] on div "[PERSON_NAME]" at bounding box center [563, 226] width 38 height 12
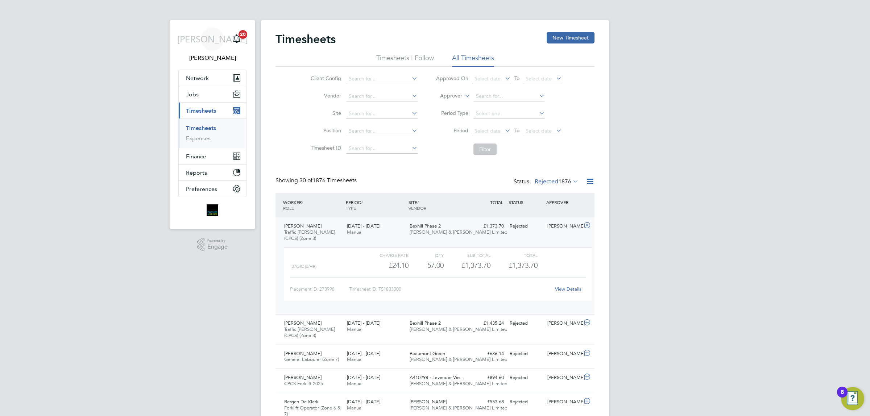
click at [574, 289] on link "View Details" at bounding box center [568, 289] width 26 height 6
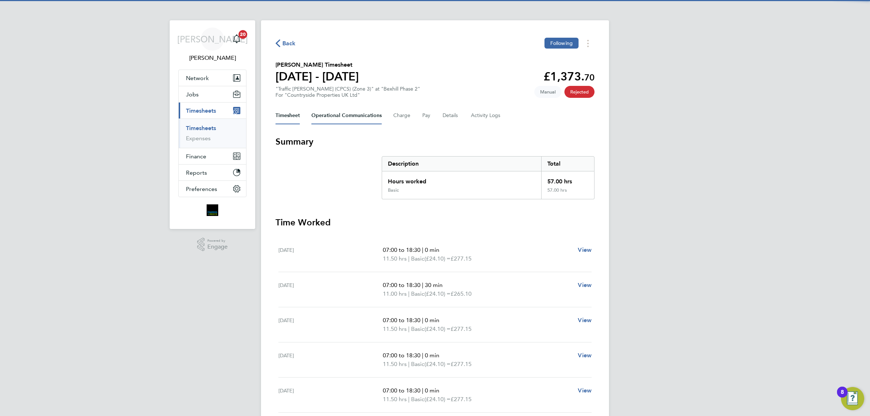
click at [352, 114] on Communications-tab "Operational Communications" at bounding box center [346, 115] width 70 height 17
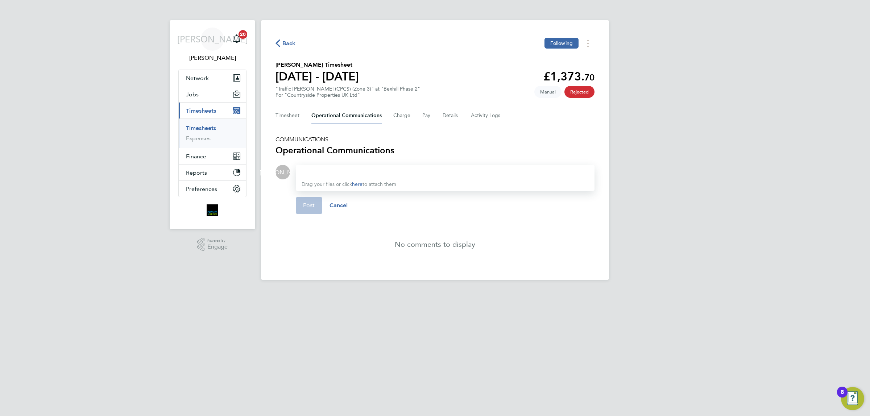
click at [389, 176] on div at bounding box center [445, 172] width 287 height 9
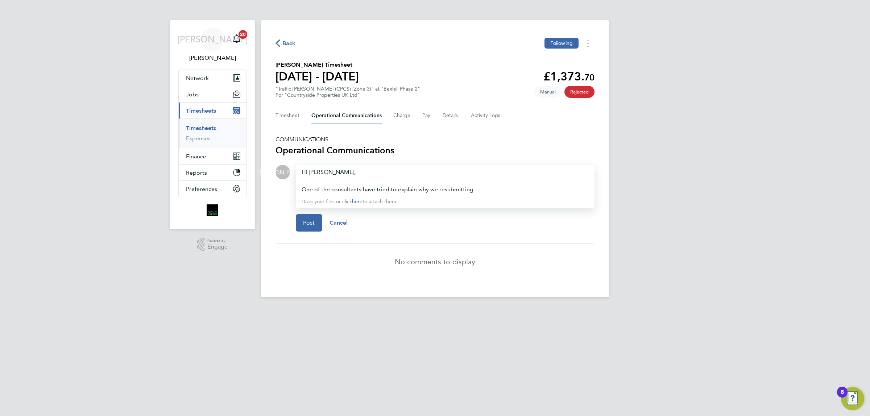
drag, startPoint x: 370, startPoint y: 188, endPoint x: 371, endPoint y: 191, distance: 4.1
click at [359, 187] on div "One of the consultants have tried to explain why we resubmitting" at bounding box center [445, 189] width 287 height 9
click at [317, 171] on div "Hi kevin, One of the consultants have tried to explain why we resubmitting" at bounding box center [445, 181] width 287 height 26
click at [461, 193] on div "One of the consultants have tried to explain why we resubmitting" at bounding box center [445, 189] width 287 height 9
click at [368, 187] on div "One of the consultants have tried to explain why we are resubmitting" at bounding box center [445, 189] width 287 height 9
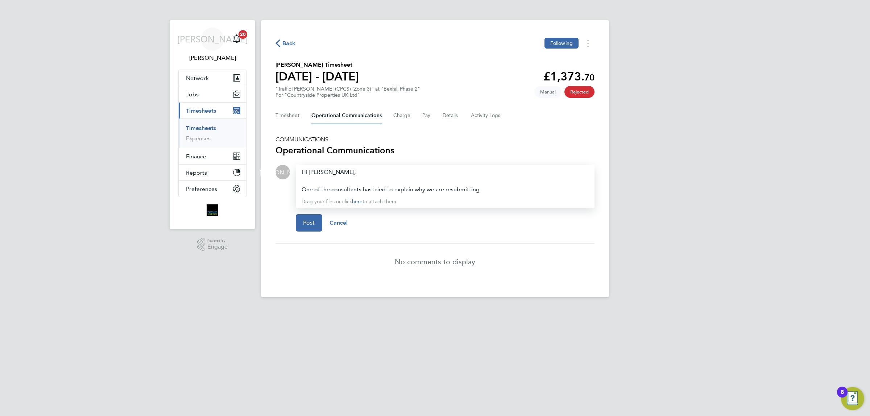
click at [483, 186] on div "One of the consultants has tried to explain why we are resubmitting" at bounding box center [445, 189] width 287 height 9
click at [478, 190] on div "One of the consultants has tried to explain why we are resubmitting" at bounding box center [445, 189] width 287 height 9
click at [427, 115] on button "Pay" at bounding box center [426, 115] width 9 height 17
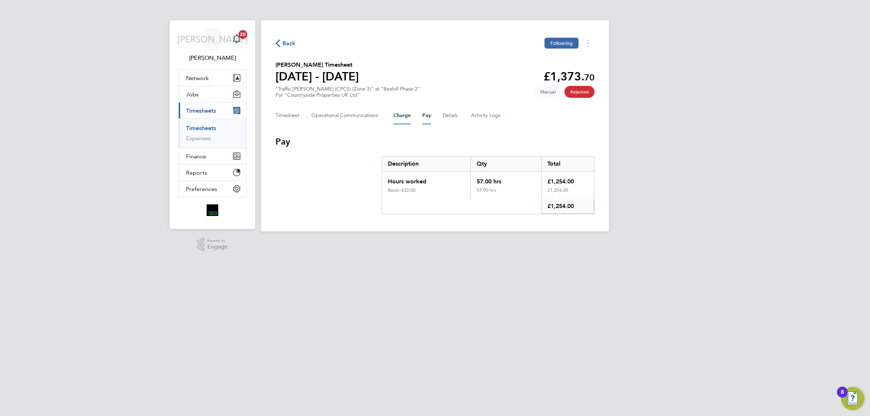
click at [397, 117] on button "Charge" at bounding box center [401, 115] width 17 height 17
click at [427, 117] on button "Pay" at bounding box center [426, 115] width 9 height 17
click at [397, 120] on button "Charge" at bounding box center [401, 115] width 17 height 17
click at [325, 116] on Communications-tab "Operational Communications" at bounding box center [346, 115] width 70 height 17
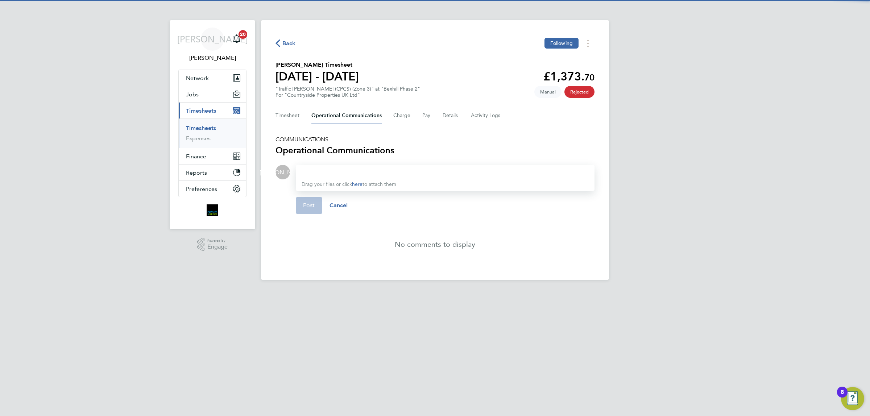
click at [382, 185] on span "Drag your files or click here to attach them" at bounding box center [349, 184] width 95 height 6
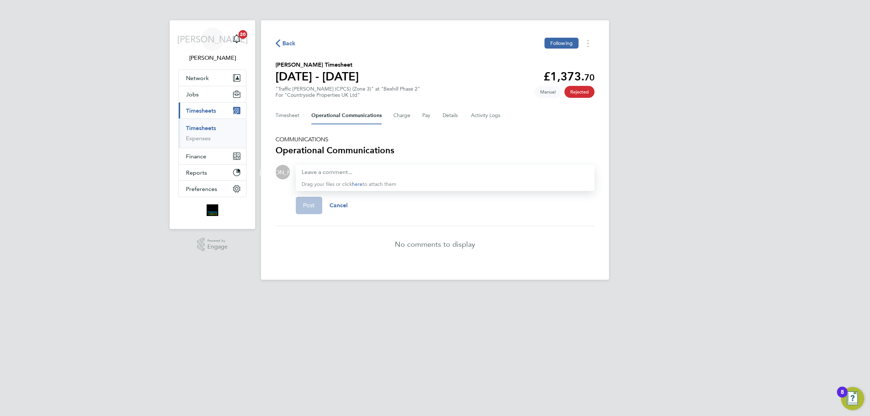
click at [394, 175] on div at bounding box center [445, 172] width 287 height 9
drag, startPoint x: 745, startPoint y: 148, endPoint x: 753, endPoint y: 105, distance: 42.8
click at [746, 140] on div "JA Jordan Alaezihe Notifications 20 Applications: Network Team Members Business…" at bounding box center [435, 145] width 870 height 291
